Goal: Contribute content: Add original content to the website for others to see

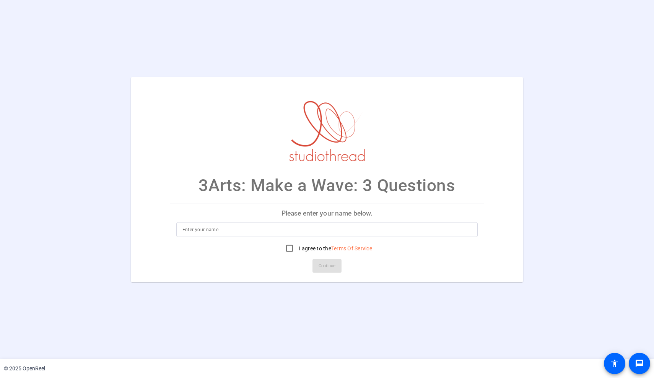
click at [183, 226] on input at bounding box center [326, 229] width 289 height 9
type input "[PERSON_NAME]"
click at [290, 247] on input "I agree to the Terms Of Service" at bounding box center [289, 248] width 15 height 15
checkbox input "true"
click at [313, 257] on span at bounding box center [326, 266] width 29 height 18
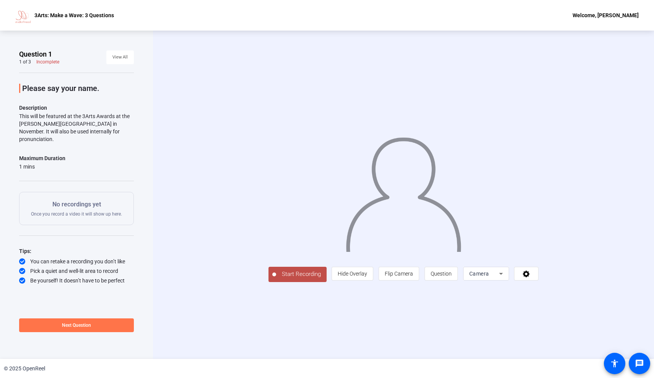
click at [276, 279] on span "Start Recording" at bounding box center [301, 274] width 50 height 9
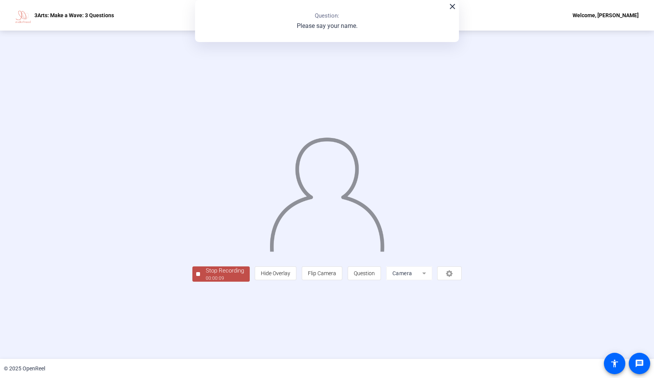
click at [200, 282] on span "Stop Recording 00:00:09" at bounding box center [225, 274] width 50 height 16
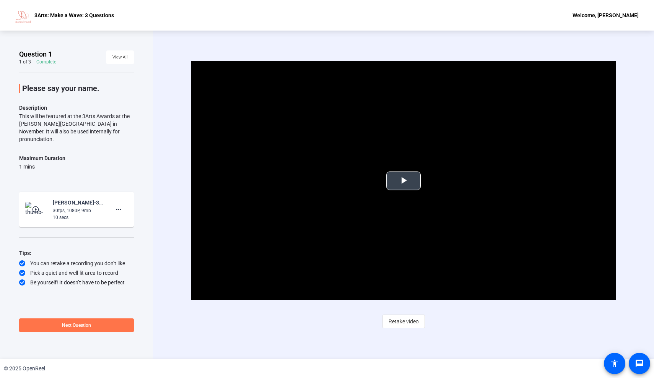
click at [421, 187] on video "Video Player" at bounding box center [403, 180] width 425 height 239
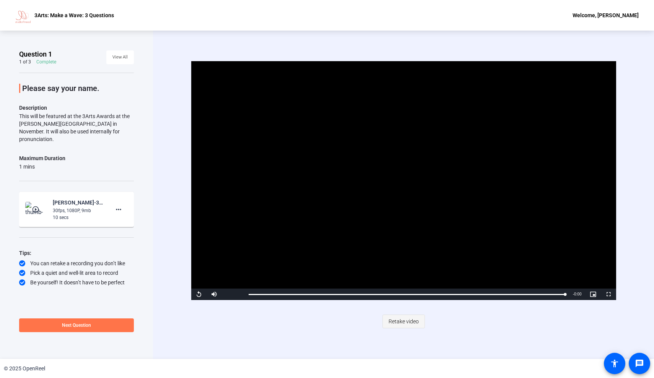
click at [404, 318] on span "Retake video" at bounding box center [403, 321] width 30 height 15
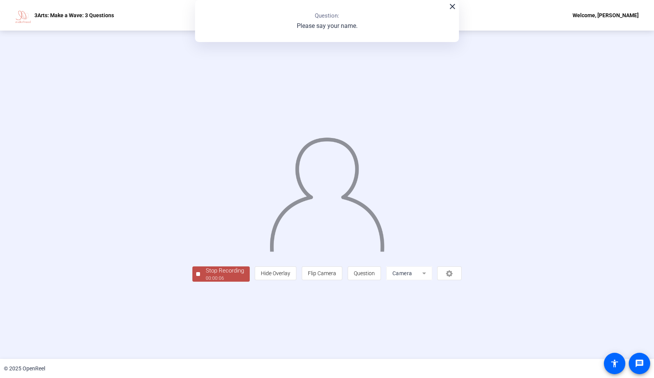
click at [206, 275] on div "Stop Recording" at bounding box center [225, 270] width 38 height 9
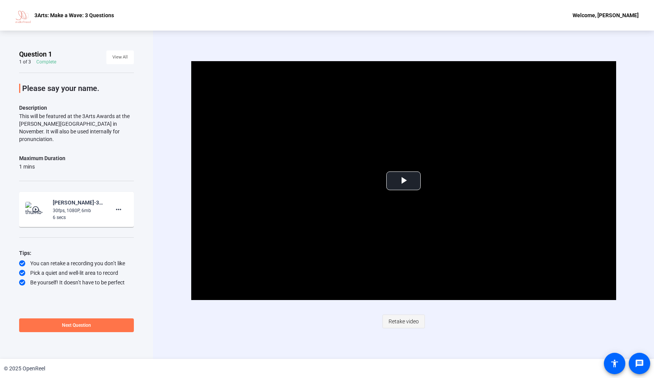
click at [413, 320] on span "Retake video" at bounding box center [403, 321] width 30 height 15
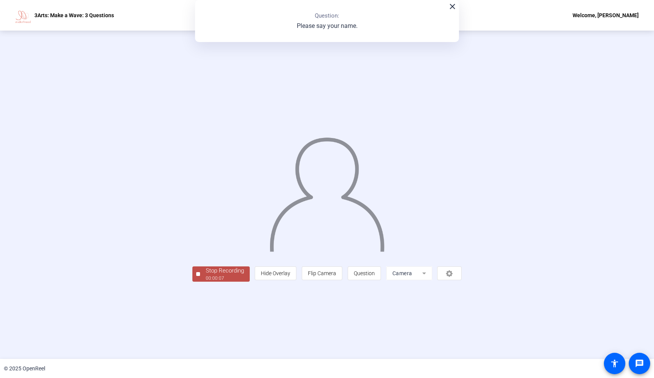
click at [206, 282] on div "00:00:07" at bounding box center [225, 278] width 38 height 7
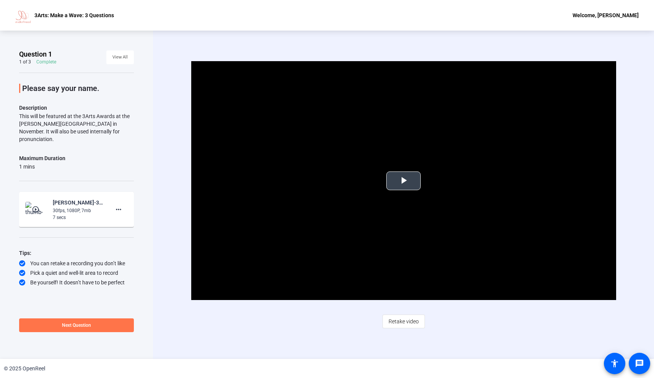
click at [403, 181] on span "Video Player" at bounding box center [403, 181] width 0 height 0
click at [396, 321] on span "Retake video" at bounding box center [403, 321] width 30 height 15
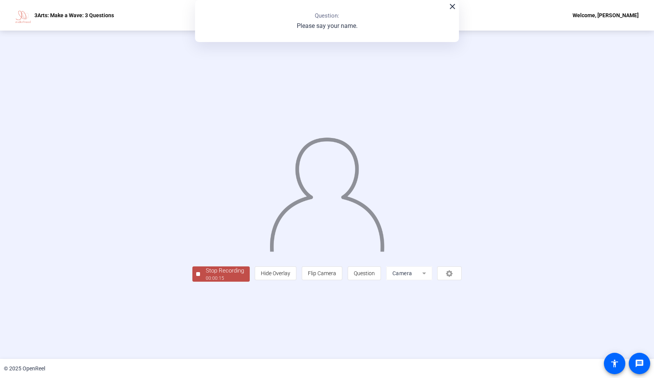
click at [206, 275] on div "Stop Recording" at bounding box center [225, 270] width 38 height 9
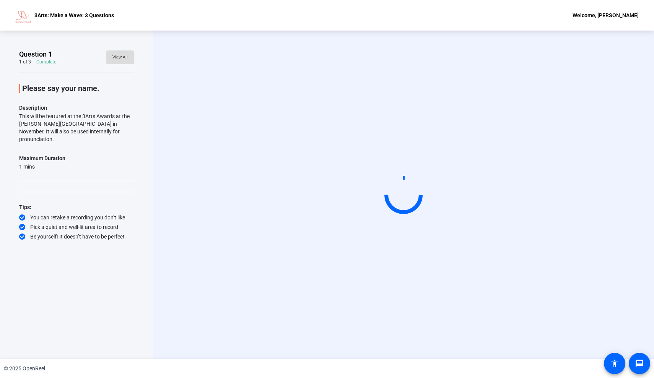
click at [121, 54] on span "View All" at bounding box center [119, 57] width 15 height 11
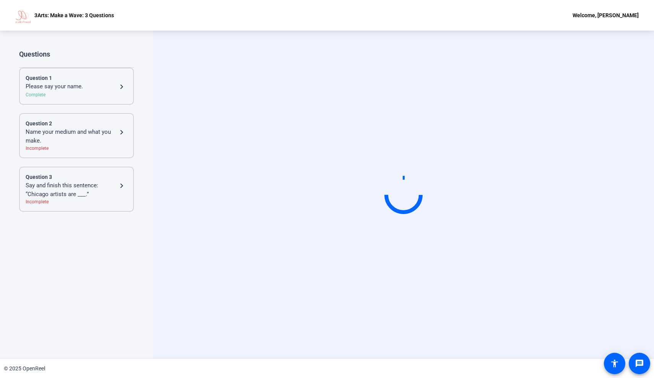
click at [91, 97] on div "Complete" at bounding box center [77, 94] width 102 height 7
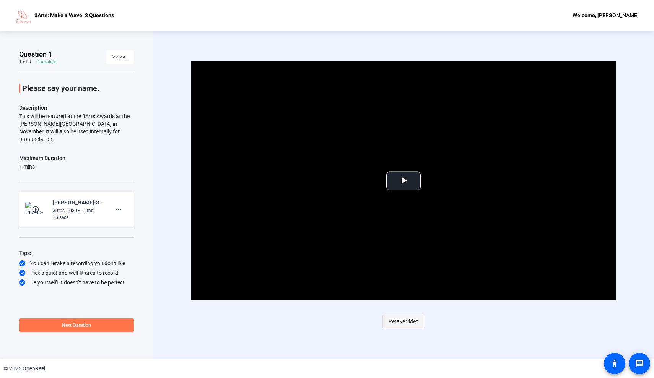
click at [396, 326] on span "Retake video" at bounding box center [403, 321] width 30 height 15
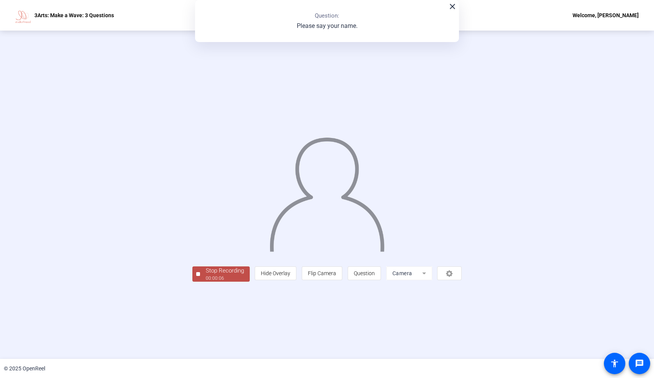
click at [206, 275] on div "Stop Recording" at bounding box center [225, 270] width 38 height 9
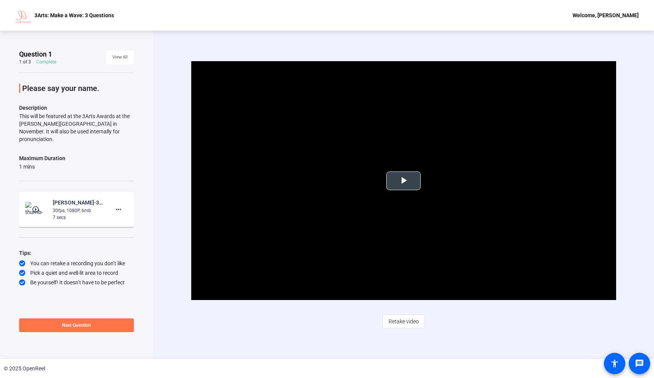
click at [403, 181] on span "Video Player" at bounding box center [403, 181] width 0 height 0
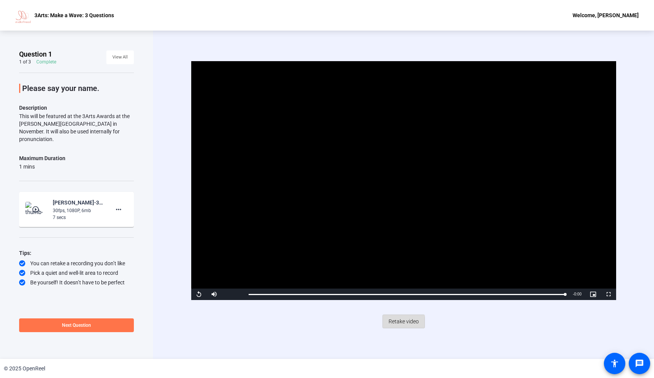
click at [392, 323] on span "Retake video" at bounding box center [403, 321] width 30 height 15
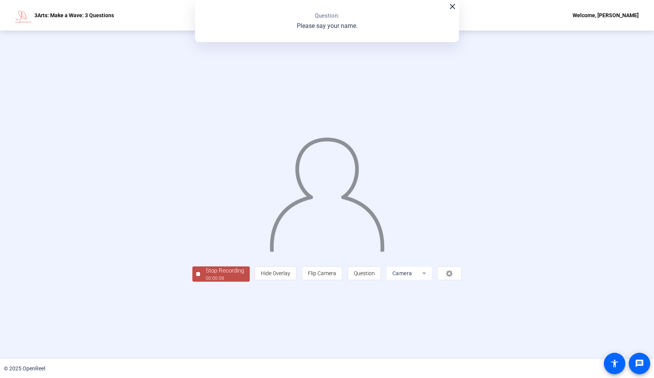
click at [206, 275] on div "Stop Recording" at bounding box center [225, 270] width 38 height 9
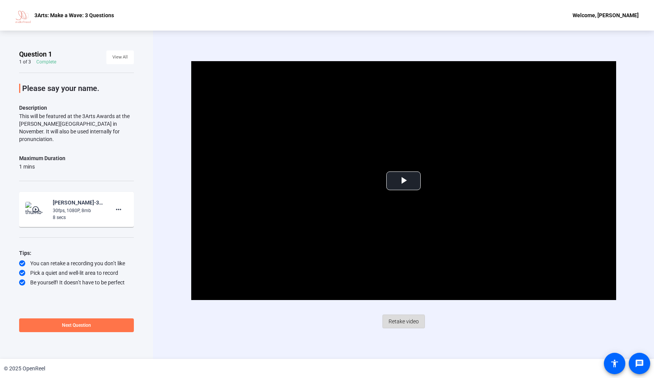
click at [402, 322] on span "Retake video" at bounding box center [403, 321] width 30 height 15
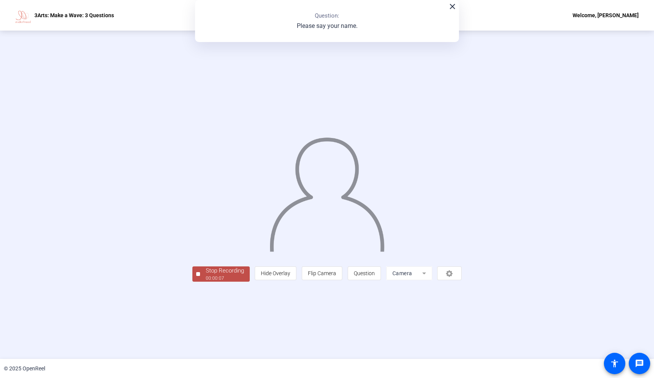
click at [206, 282] on div "00:00:07" at bounding box center [225, 278] width 38 height 7
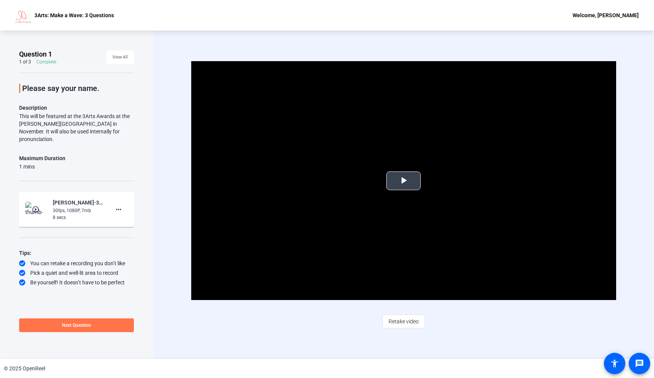
click at [403, 181] on span "Video Player" at bounding box center [403, 181] width 0 height 0
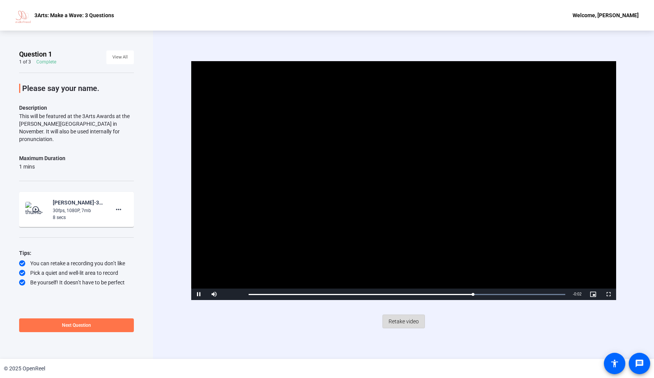
click at [404, 324] on span "Retake video" at bounding box center [403, 321] width 30 height 15
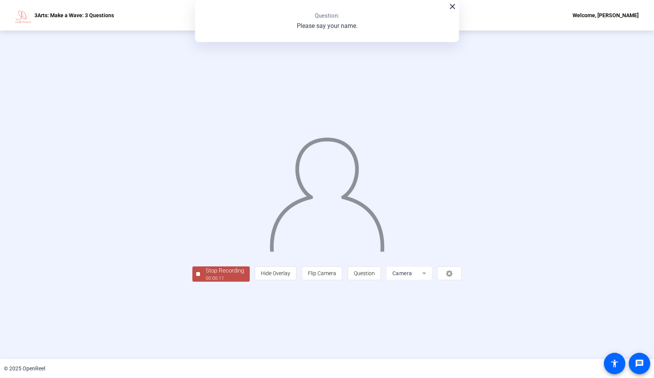
click at [206, 282] on div "00:00:11" at bounding box center [225, 278] width 38 height 7
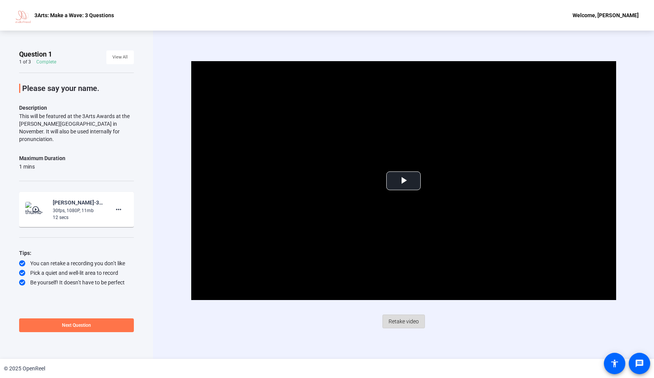
click at [416, 325] on span "Retake video" at bounding box center [403, 321] width 30 height 15
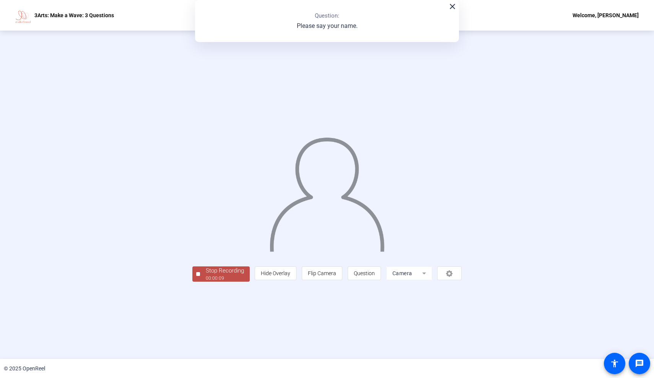
click at [206, 282] on div "00:00:09" at bounding box center [225, 278] width 38 height 7
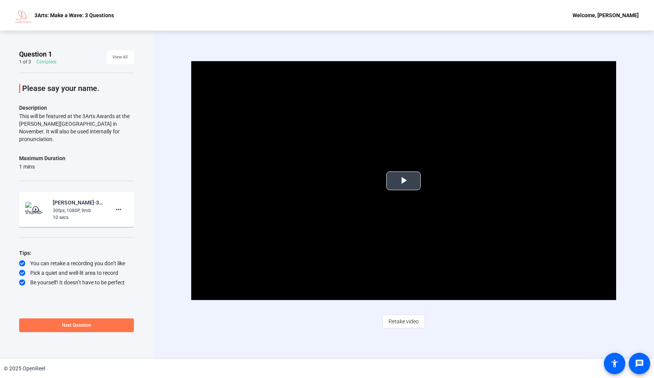
click at [382, 168] on video "Video Player" at bounding box center [403, 180] width 425 height 239
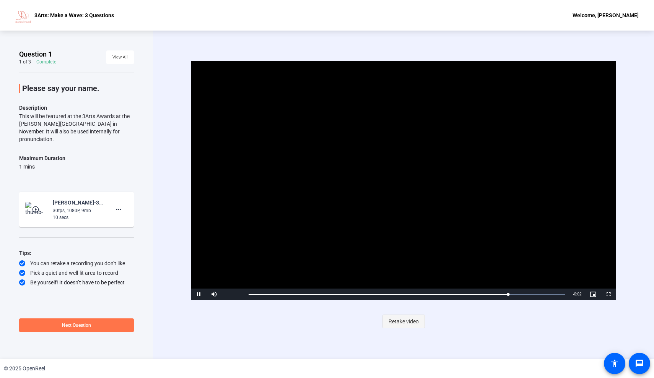
click at [409, 326] on span "Retake video" at bounding box center [403, 321] width 30 height 15
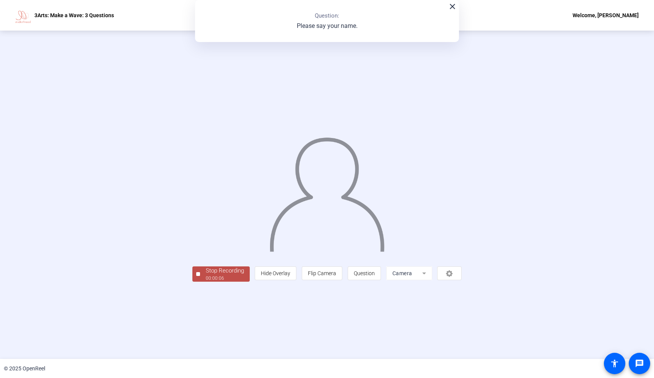
click at [206, 282] on div "00:00:06" at bounding box center [225, 278] width 38 height 7
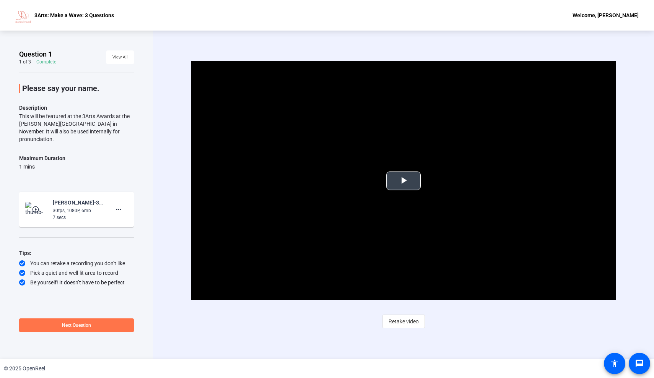
click at [403, 181] on span "Video Player" at bounding box center [403, 181] width 0 height 0
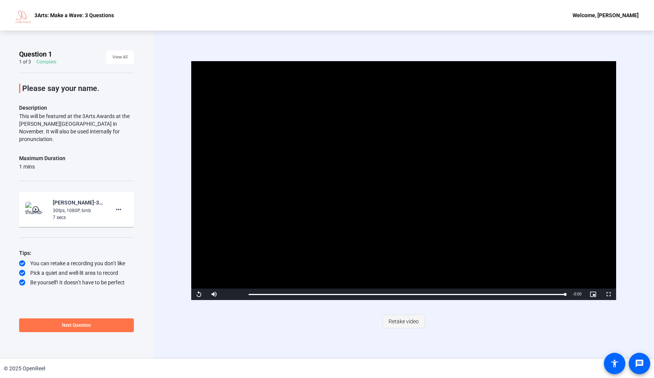
click at [410, 326] on span "Retake video" at bounding box center [403, 321] width 30 height 15
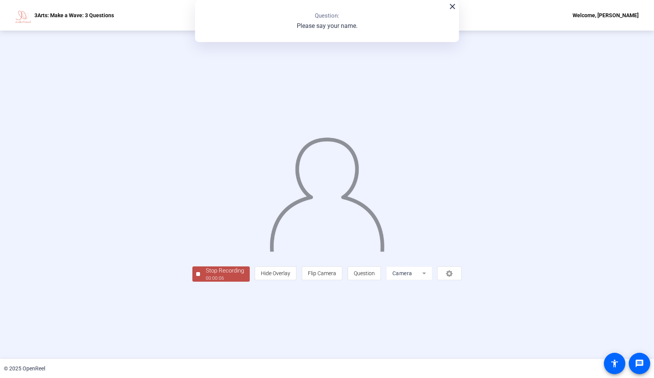
click at [206, 282] on div "00:00:06" at bounding box center [225, 278] width 38 height 7
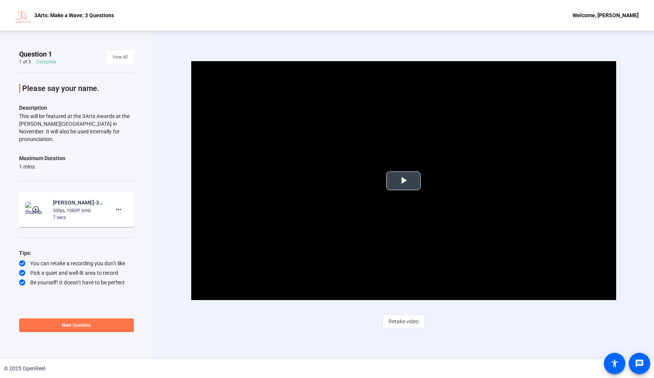
click at [401, 166] on video "Video Player" at bounding box center [403, 180] width 425 height 239
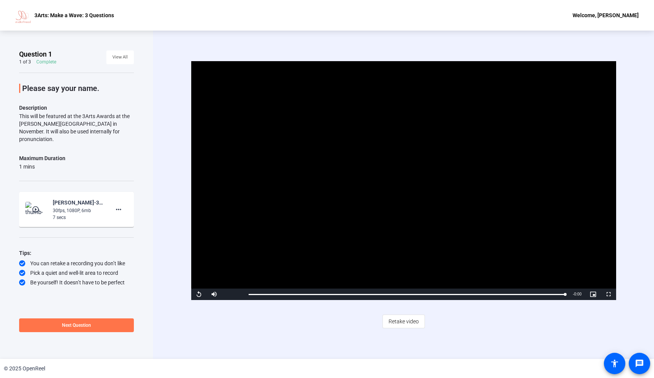
click at [380, 242] on video "Video Player" at bounding box center [403, 180] width 425 height 239
click at [411, 328] on span "Retake video" at bounding box center [403, 321] width 30 height 15
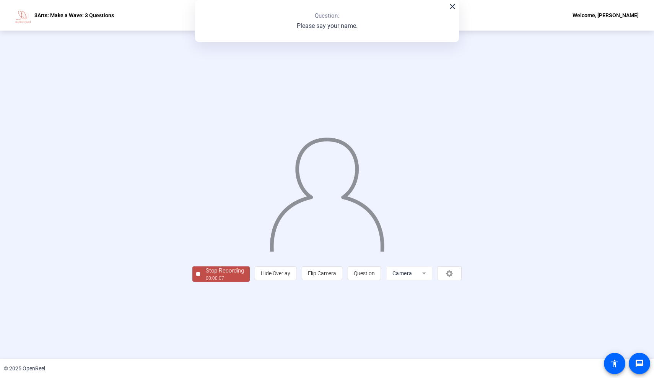
click at [206, 282] on div "00:00:07" at bounding box center [225, 278] width 38 height 7
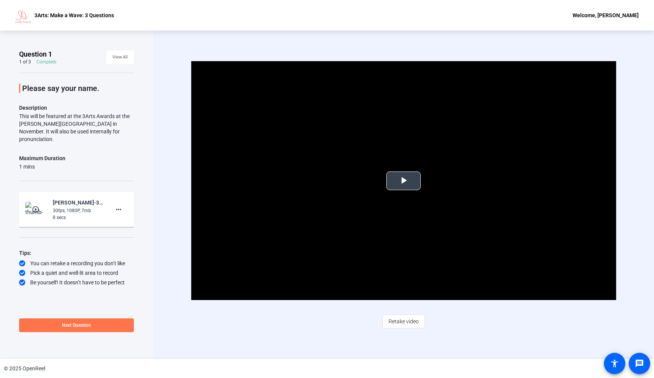
click at [422, 175] on video "Video Player" at bounding box center [403, 180] width 425 height 239
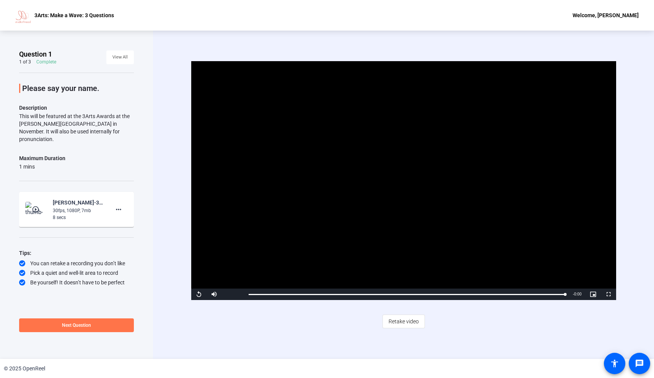
click at [196, 294] on span "Video Player" at bounding box center [198, 294] width 15 height 0
click at [66, 322] on span "Next Question" at bounding box center [76, 325] width 29 height 6
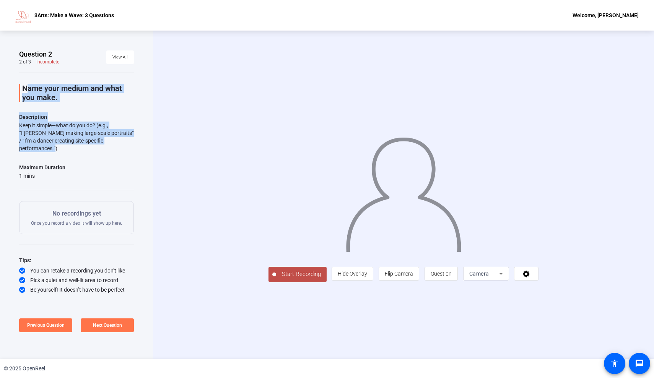
drag, startPoint x: 128, startPoint y: 144, endPoint x: 15, endPoint y: 86, distance: 126.5
click at [15, 86] on div "Question 2 2 of 3 Incomplete View All Name your medium and what you make. Descr…" at bounding box center [76, 195] width 153 height 328
copy div "Name your medium and what you make. Description Keep it simple—what do you do? …"
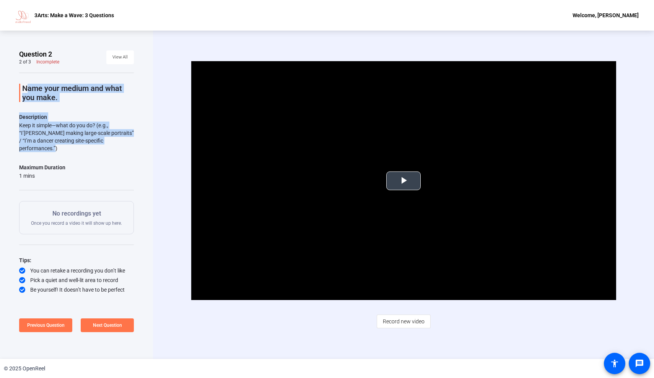
click at [398, 167] on video "Video Player" at bounding box center [403, 180] width 425 height 239
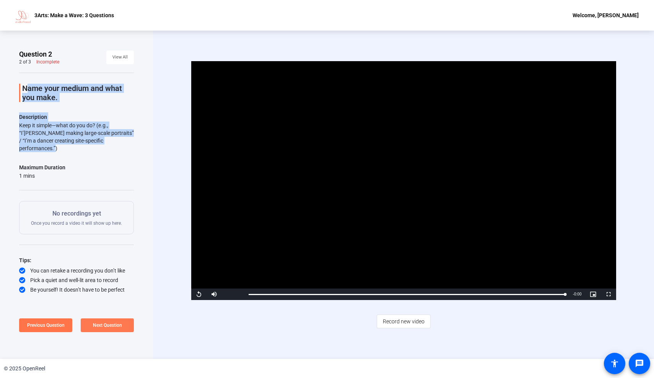
click at [103, 330] on span at bounding box center [107, 325] width 53 height 18
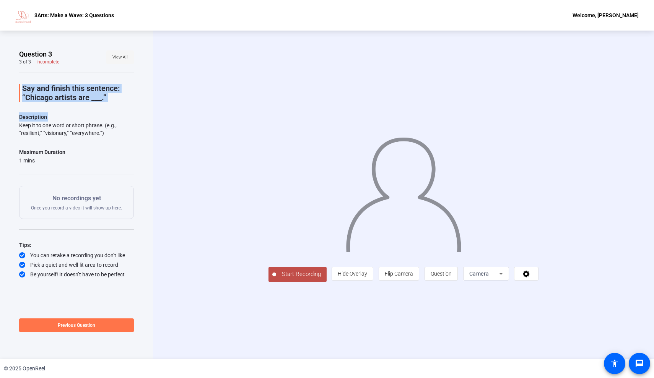
click at [117, 61] on span "View All" at bounding box center [119, 57] width 15 height 11
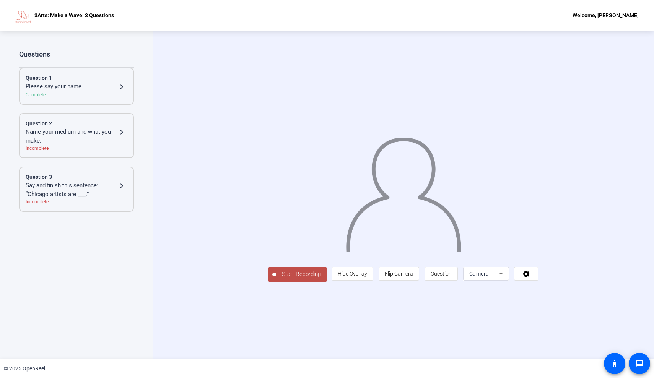
click at [72, 144] on div "Name your medium and what you make." at bounding box center [71, 136] width 91 height 17
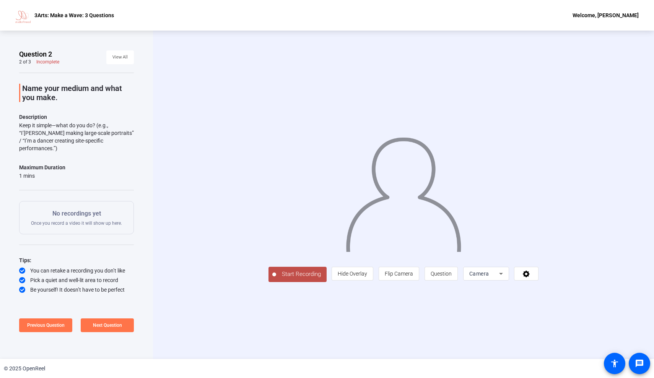
click at [268, 282] on button "Start Recording" at bounding box center [297, 274] width 58 height 15
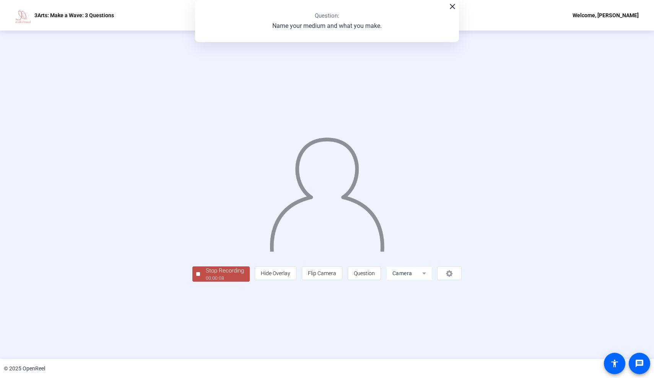
click at [206, 275] on div "Stop Recording" at bounding box center [225, 270] width 38 height 9
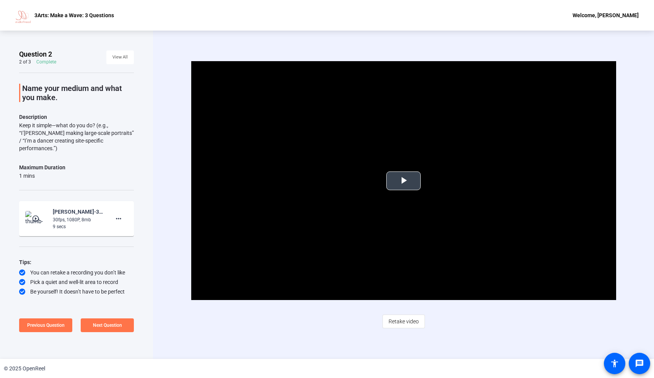
click at [403, 181] on span "Video Player" at bounding box center [403, 181] width 0 height 0
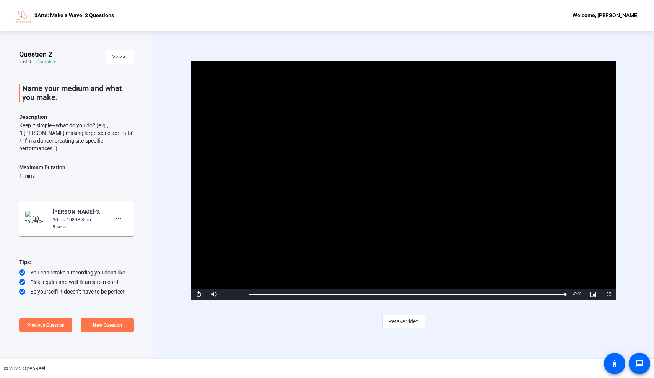
click at [195, 294] on span "Video Player" at bounding box center [198, 294] width 15 height 0
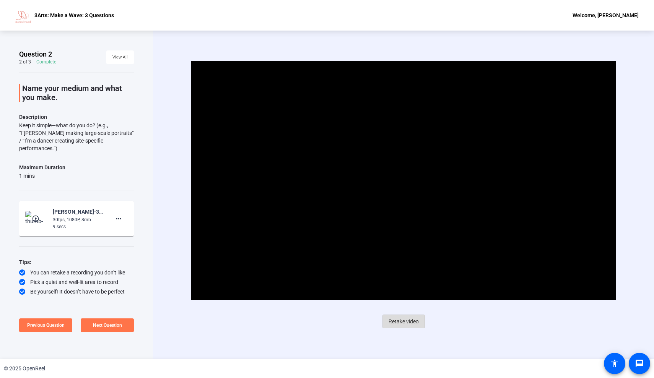
click at [404, 321] on span "Retake video" at bounding box center [403, 321] width 30 height 15
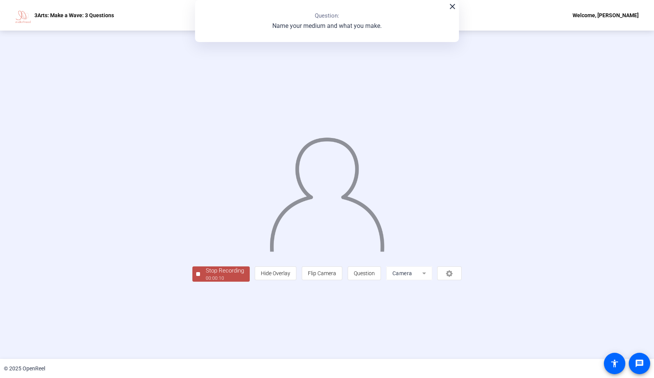
click at [206, 275] on div "Stop Recording" at bounding box center [225, 270] width 38 height 9
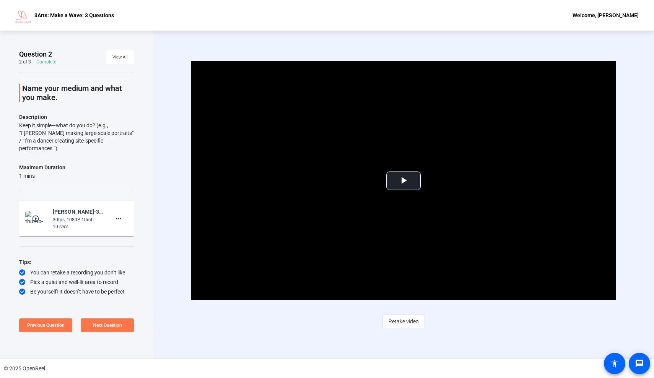
click at [375, 57] on div "Video Player is loading. Play Video Play Mute Current Time 0:00 / Duration -:- …" at bounding box center [403, 195] width 501 height 328
click at [403, 181] on span "Video Player" at bounding box center [403, 181] width 0 height 0
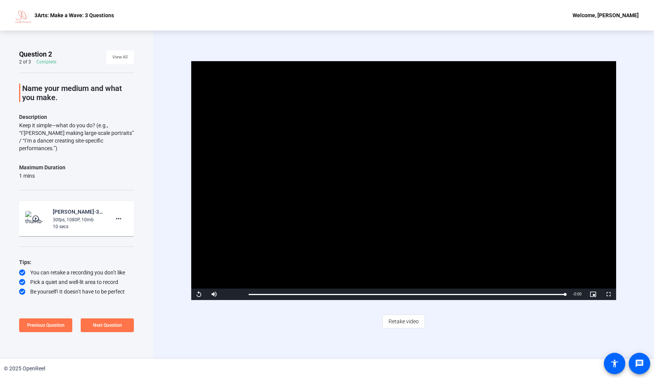
click at [196, 294] on span "Video Player" at bounding box center [198, 294] width 15 height 0
click at [101, 324] on span "Next Question" at bounding box center [107, 325] width 29 height 5
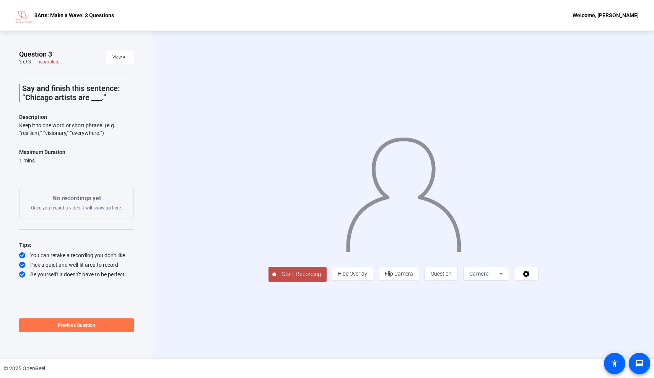
click at [276, 279] on span "Start Recording" at bounding box center [301, 274] width 50 height 9
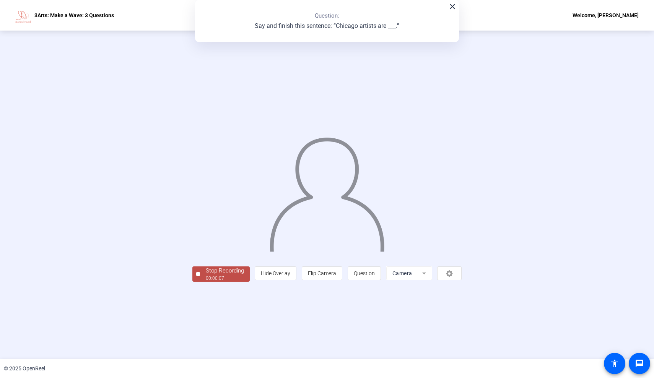
click at [206, 275] on div "Stop Recording" at bounding box center [225, 270] width 38 height 9
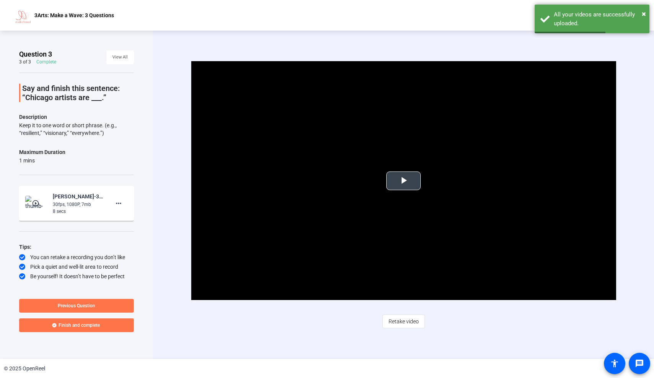
click at [403, 181] on span "Video Player" at bounding box center [403, 181] width 0 height 0
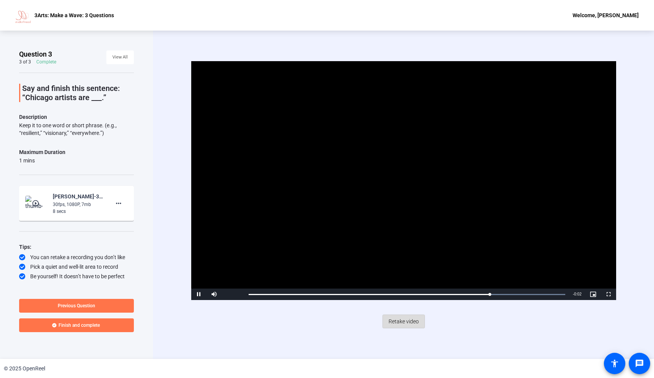
click at [407, 322] on span "Retake video" at bounding box center [403, 321] width 30 height 15
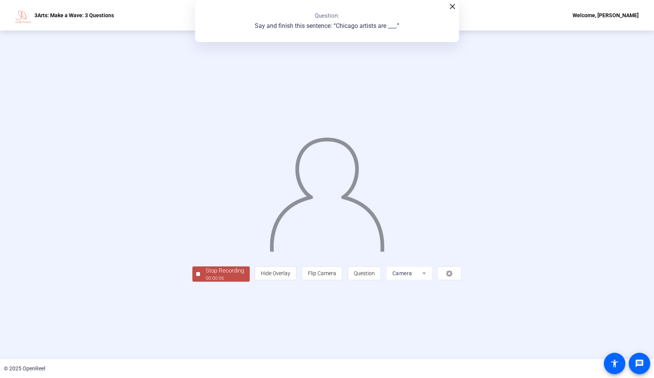
click at [206, 282] on div "00:00:06" at bounding box center [225, 278] width 38 height 7
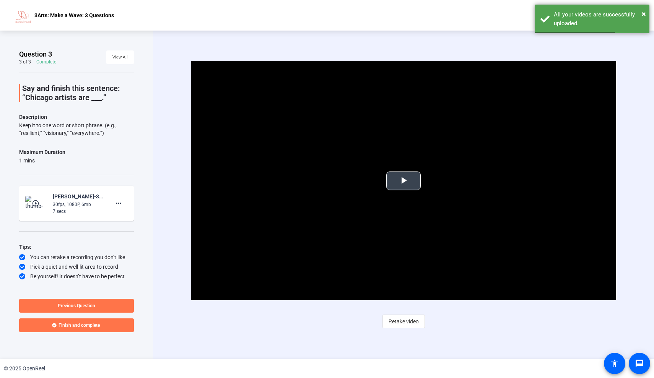
click at [403, 181] on span "Video Player" at bounding box center [403, 181] width 0 height 0
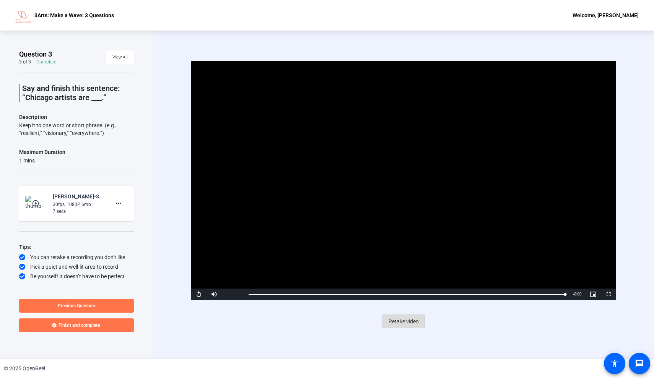
click at [399, 321] on span "Retake video" at bounding box center [403, 321] width 30 height 15
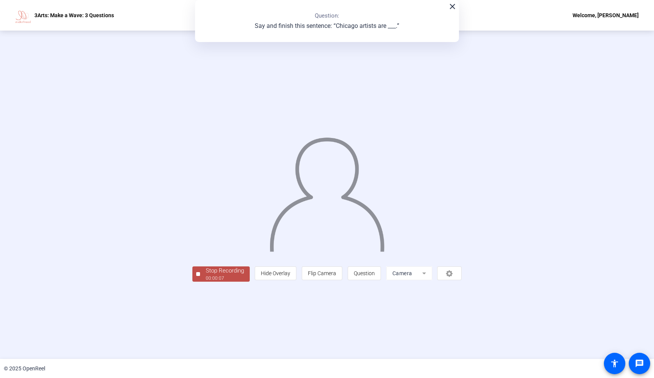
click at [206, 275] on div "Stop Recording" at bounding box center [225, 270] width 38 height 9
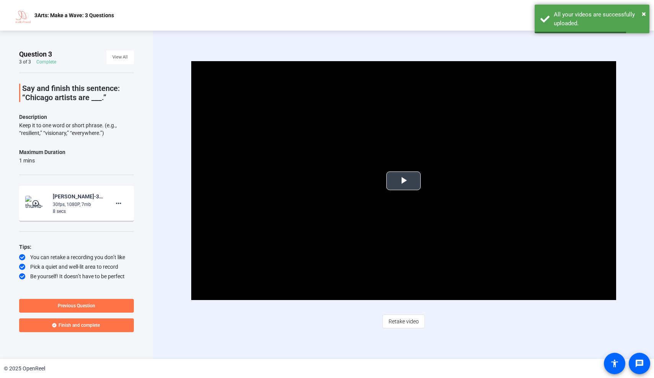
click at [403, 181] on span "Video Player" at bounding box center [403, 181] width 0 height 0
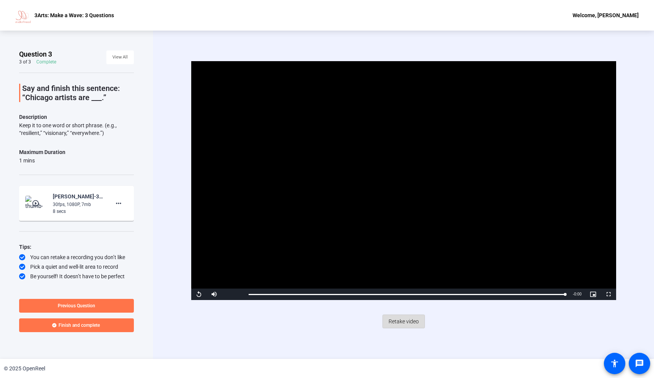
click at [405, 318] on span "Retake video" at bounding box center [403, 321] width 30 height 15
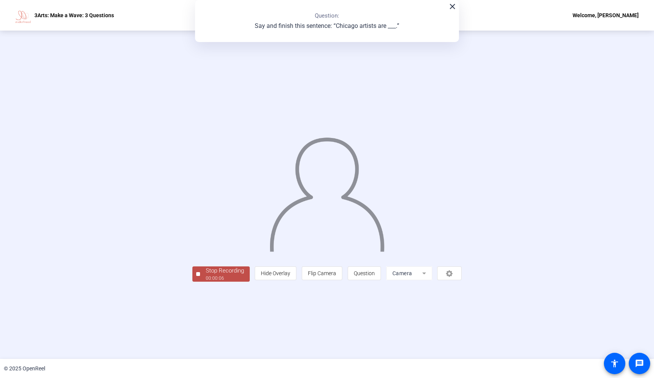
click at [94, 326] on div "Stop Recording 00:00:06 person Hide Overlay flip Flip Camera question_mark Ques…" at bounding box center [327, 195] width 654 height 328
click at [206, 275] on div "Stop Recording" at bounding box center [225, 270] width 38 height 9
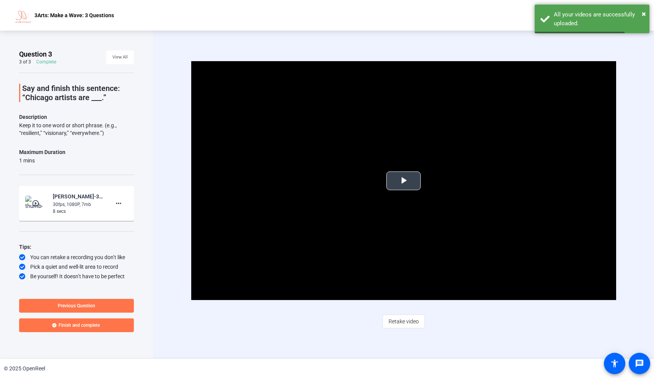
click at [404, 171] on video "Video Player" at bounding box center [403, 180] width 425 height 239
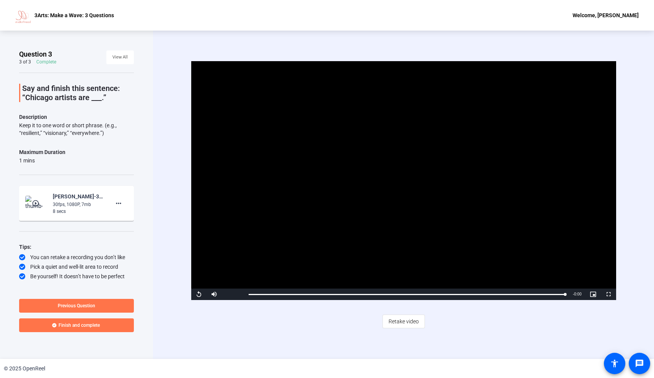
click at [196, 294] on span "Video Player" at bounding box center [198, 294] width 15 height 0
click at [198, 294] on span "Video Player" at bounding box center [198, 294] width 15 height 0
click at [392, 323] on span "Retake video" at bounding box center [403, 321] width 30 height 15
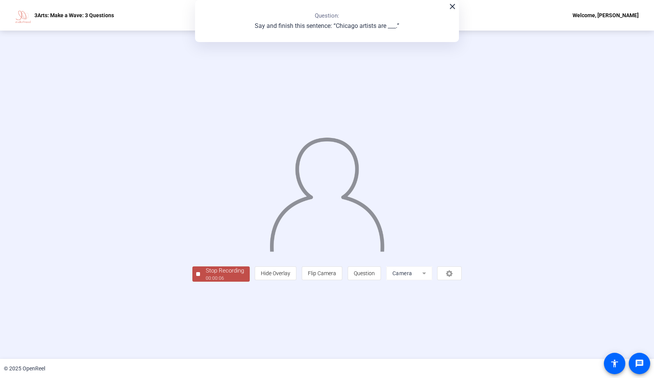
click at [206, 282] on div "00:00:06" at bounding box center [225, 278] width 38 height 7
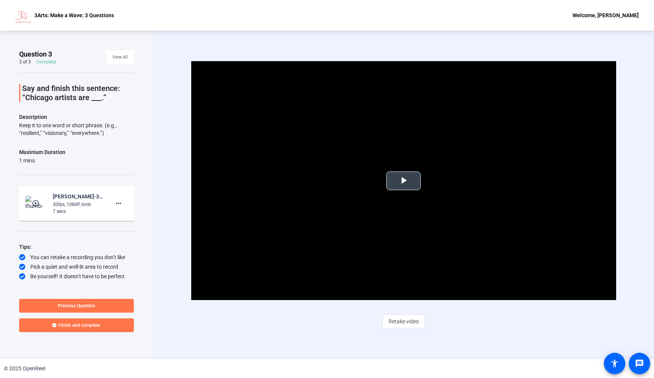
click at [422, 162] on video "Video Player" at bounding box center [403, 180] width 425 height 239
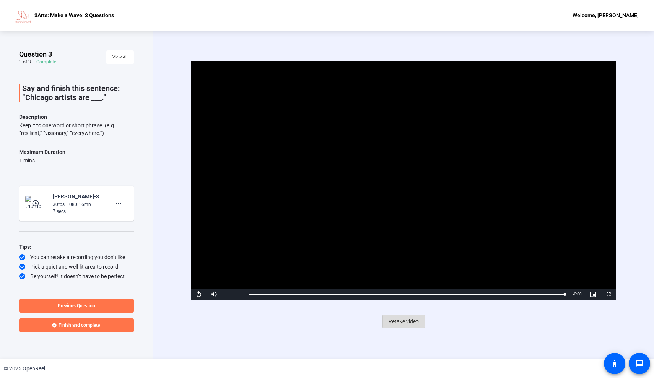
click at [389, 323] on span "Retake video" at bounding box center [403, 321] width 30 height 15
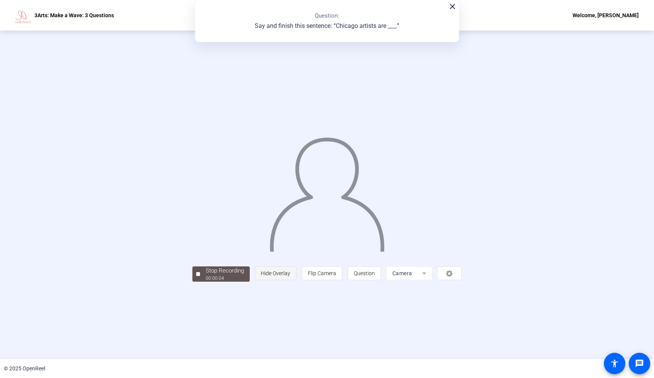
click at [290, 276] on span "Hide Overlay" at bounding box center [275, 273] width 29 height 6
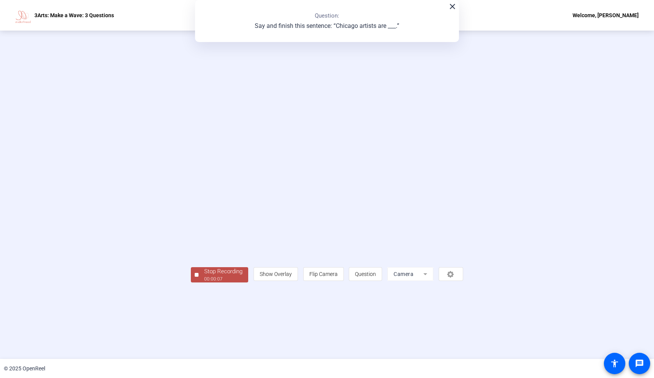
click at [204, 276] on div "Stop Recording" at bounding box center [223, 271] width 38 height 9
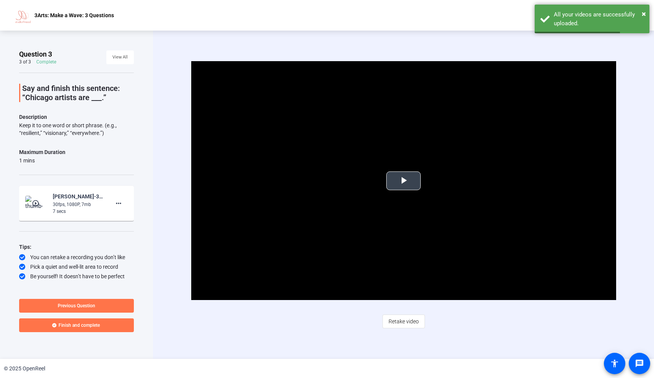
click at [364, 214] on video "Video Player" at bounding box center [403, 180] width 425 height 239
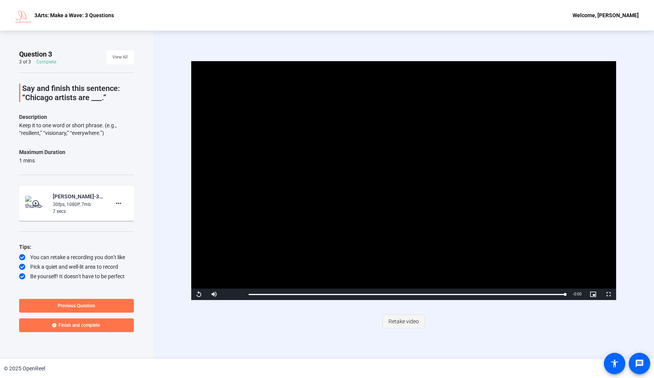
click at [407, 322] on span "Retake video" at bounding box center [403, 321] width 30 height 15
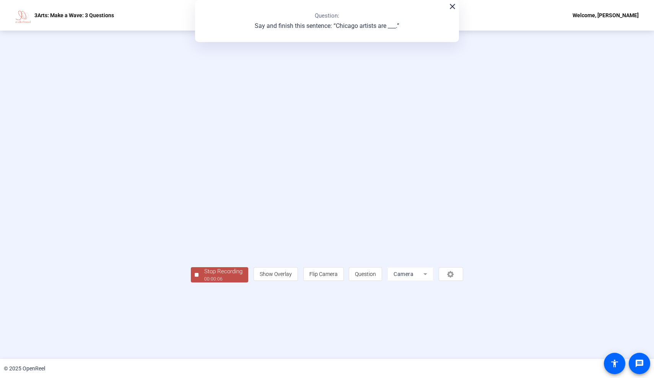
click at [204, 282] on div "00:00:06" at bounding box center [223, 279] width 38 height 7
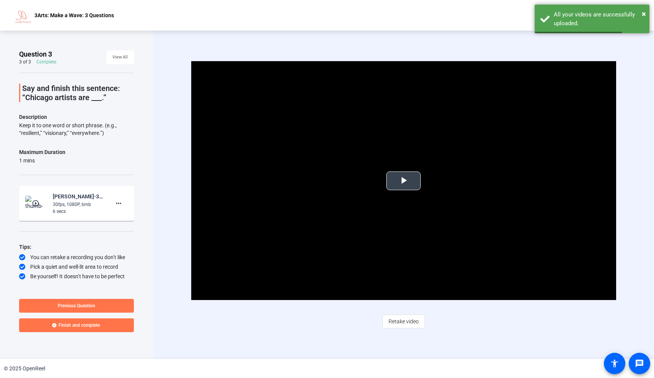
click at [403, 181] on span "Video Player" at bounding box center [403, 181] width 0 height 0
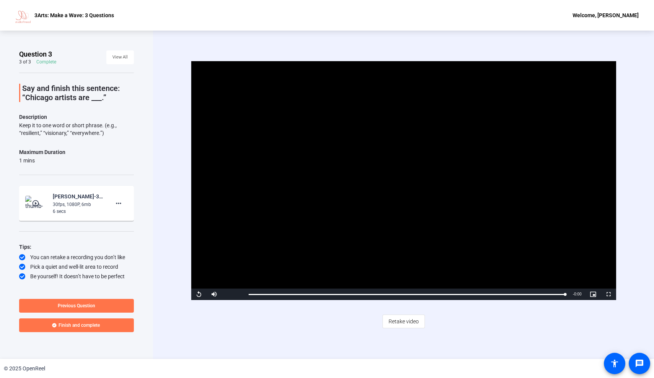
click at [382, 212] on video "Video Player" at bounding box center [403, 180] width 425 height 239
click at [112, 329] on span at bounding box center [76, 325] width 115 height 18
